Goal: Check status: Check status

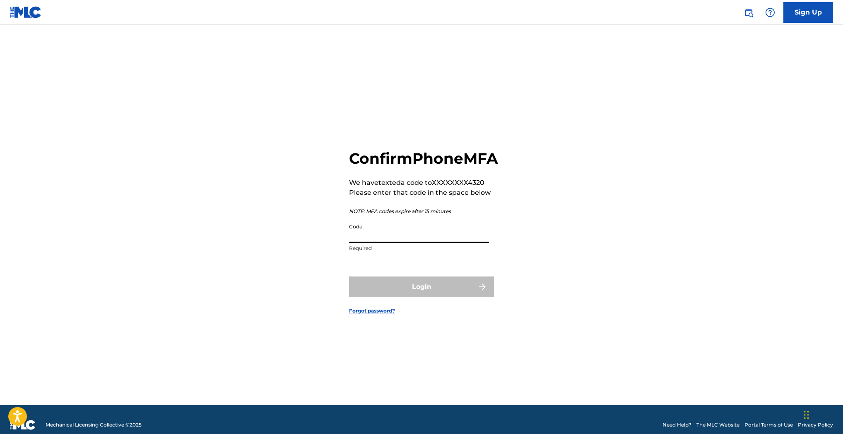
click at [378, 243] on input "Code" at bounding box center [419, 231] width 140 height 24
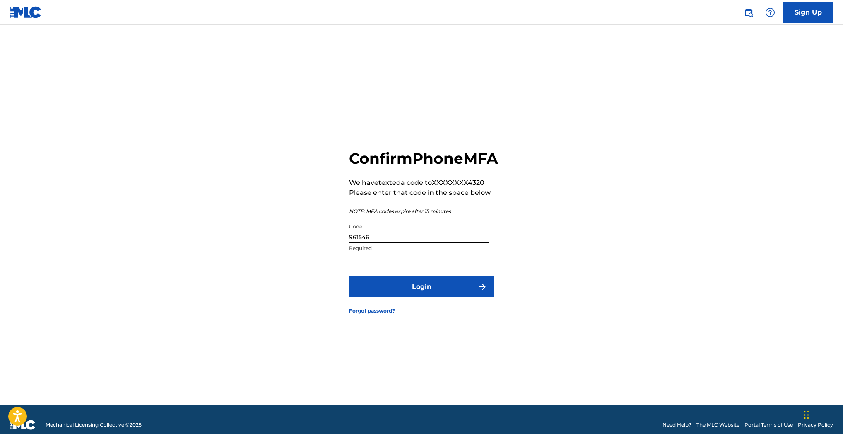
type input "961546"
click at [422, 296] on button "Login" at bounding box center [421, 286] width 145 height 21
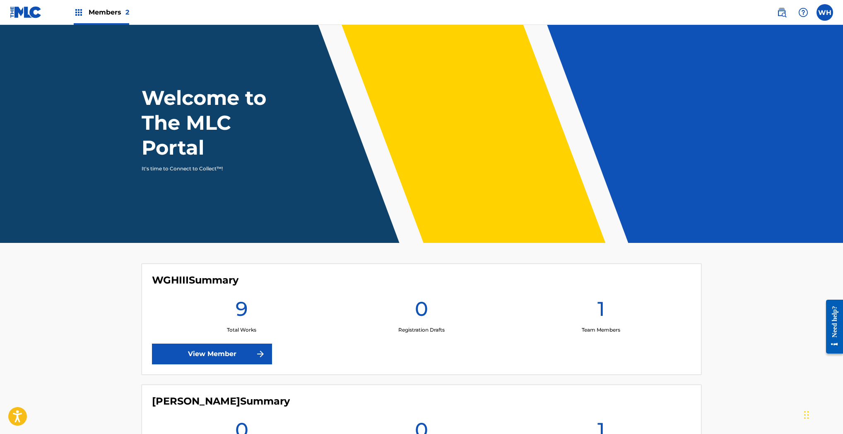
click at [246, 359] on link "View Member" at bounding box center [212, 353] width 120 height 21
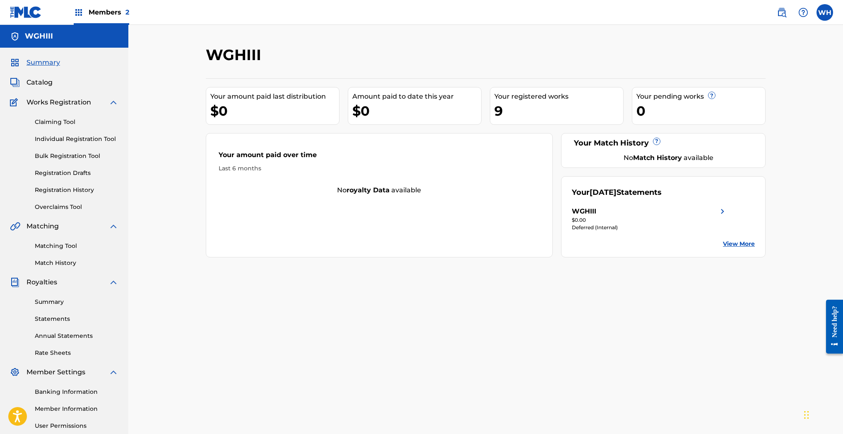
click at [742, 244] on link "View More" at bounding box center [739, 243] width 32 height 9
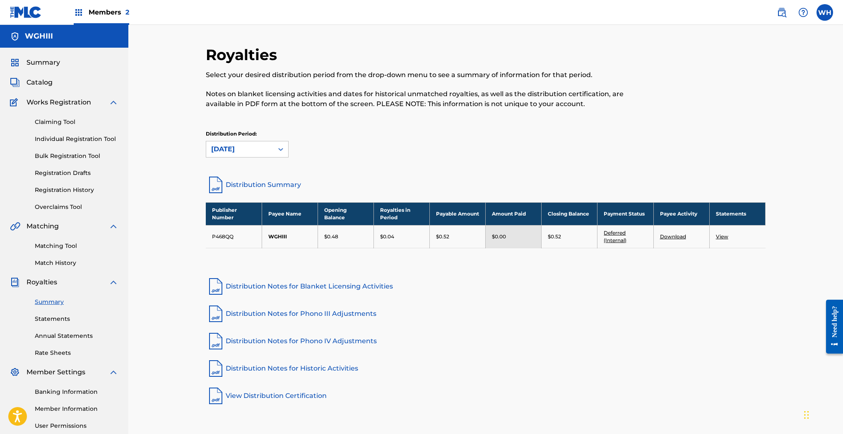
click at [722, 238] on link "View" at bounding box center [722, 236] width 12 height 6
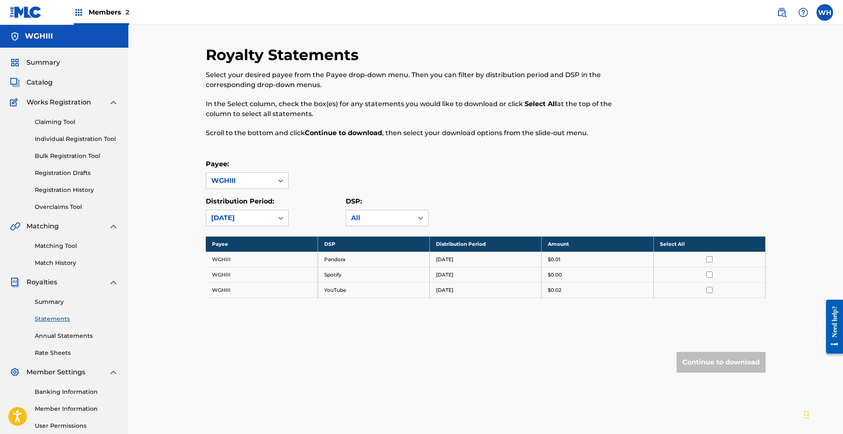
click at [44, 59] on span "Summary" at bounding box center [44, 63] width 34 height 10
